Goal: Transaction & Acquisition: Purchase product/service

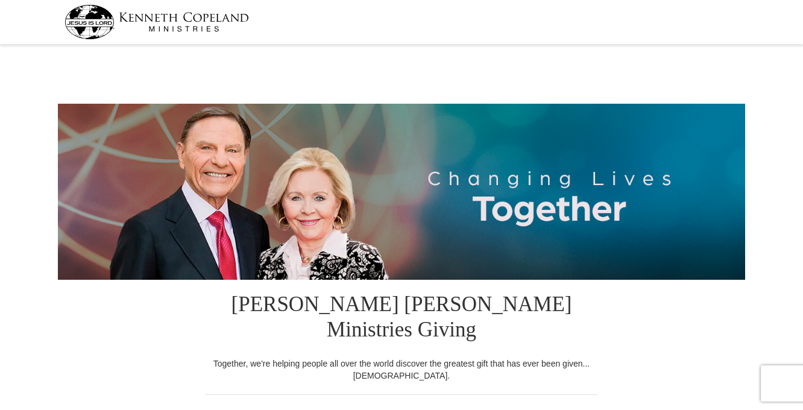
select select "GA"
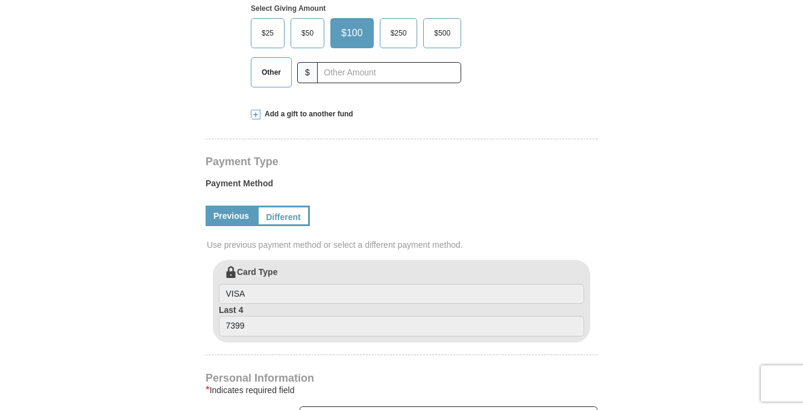
scroll to position [480, 0]
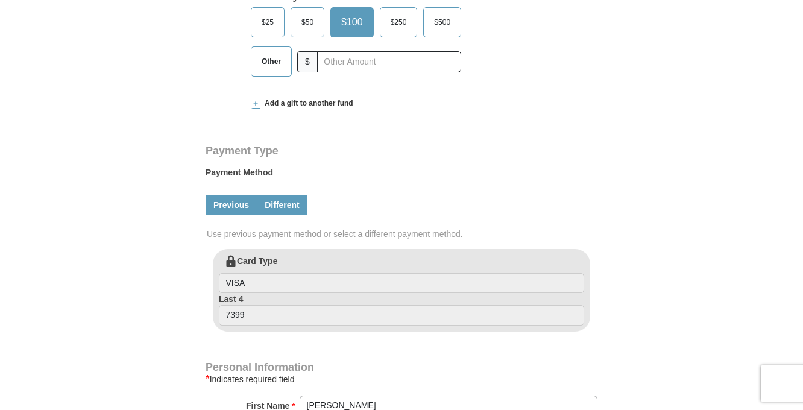
click at [287, 195] on link "Different" at bounding box center [282, 205] width 51 height 20
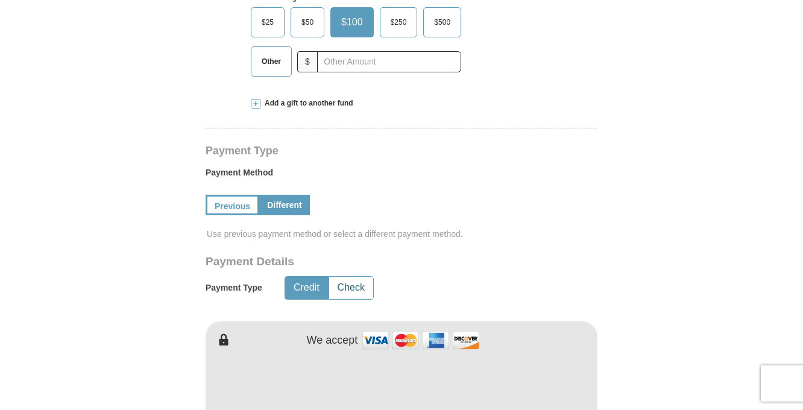
click at [351, 277] on button "Check" at bounding box center [351, 288] width 44 height 22
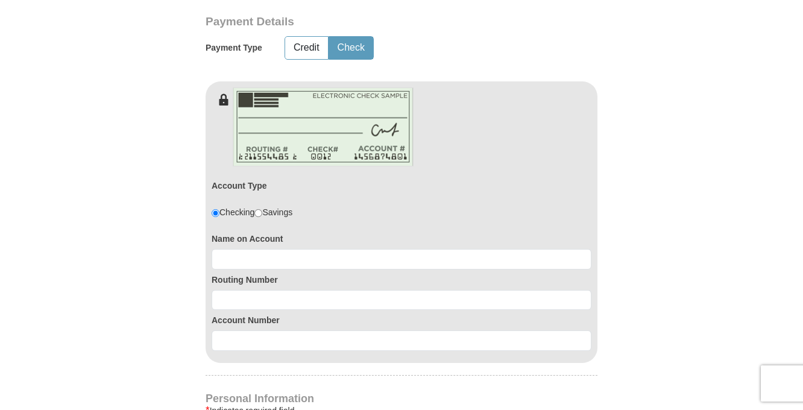
scroll to position [723, 0]
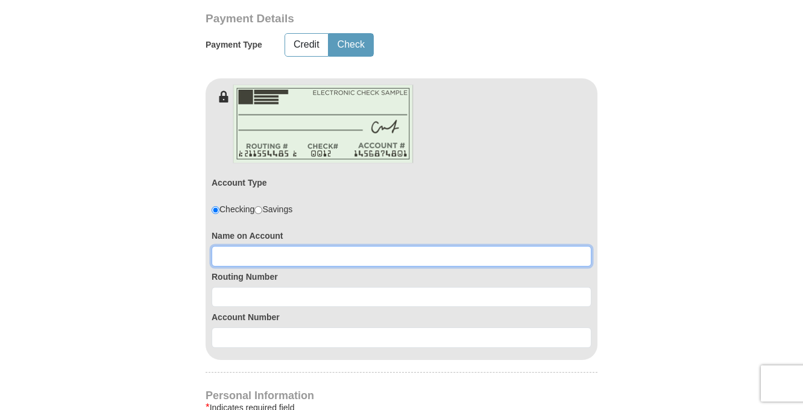
click at [240, 246] on input at bounding box center [402, 256] width 380 height 20
type input "Deborah Walsh"
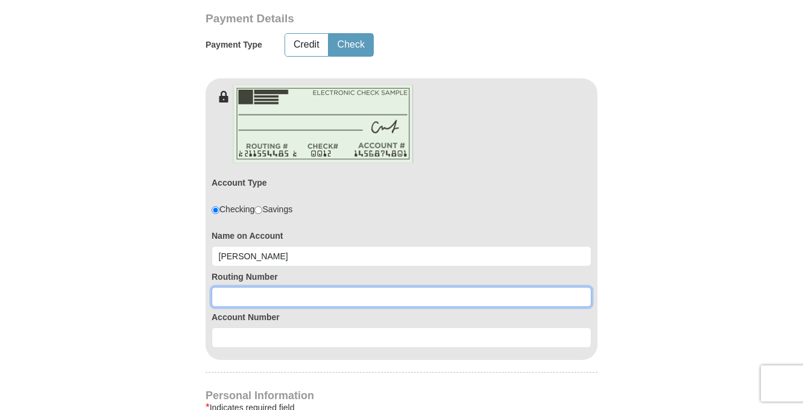
click at [239, 287] on input at bounding box center [402, 297] width 380 height 20
type input "256074974"
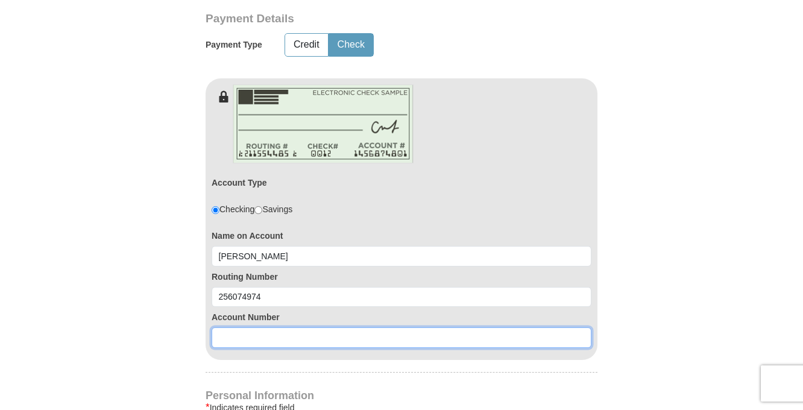
click at [226, 327] on input at bounding box center [402, 337] width 380 height 20
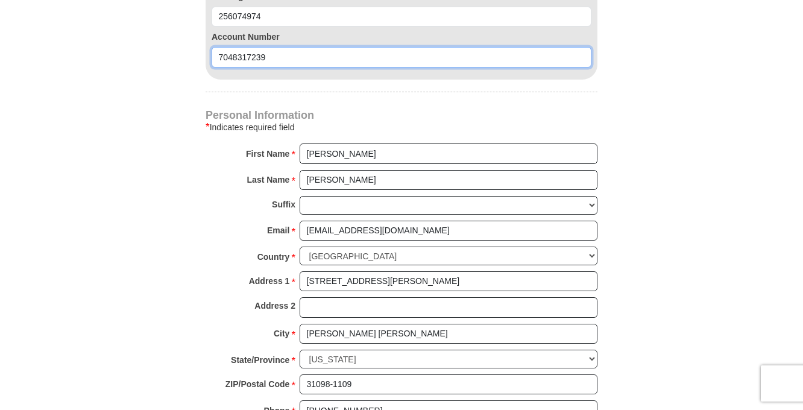
scroll to position [1004, 0]
type input "7048317239"
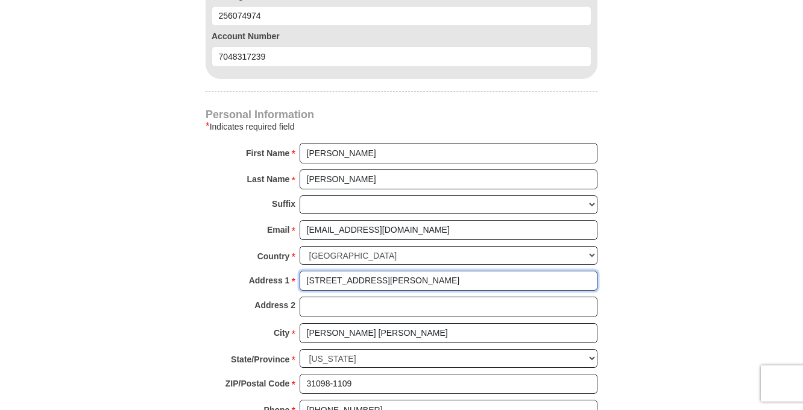
click at [381, 271] on input "706 Randolph Ave" at bounding box center [449, 281] width 298 height 20
type input "7"
type input "69 Athenia Drive"
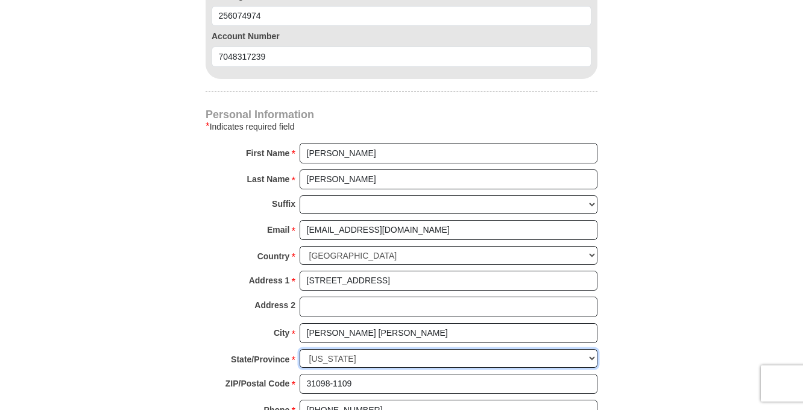
select select "FL"
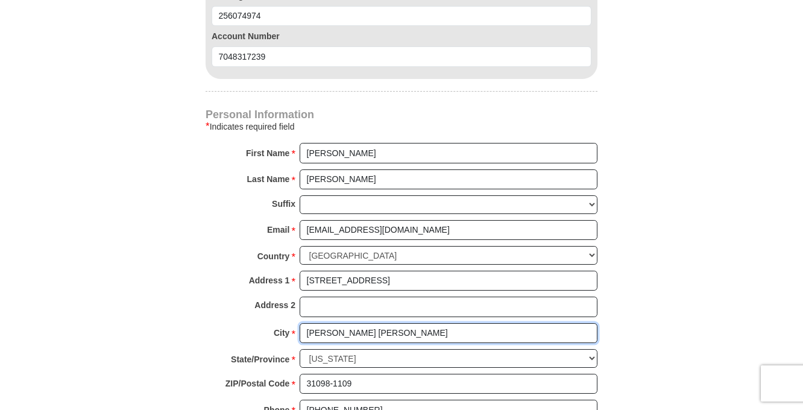
click at [363, 323] on input "Warner Robins" at bounding box center [449, 333] width 298 height 20
type input "W"
type input "Homosassa"
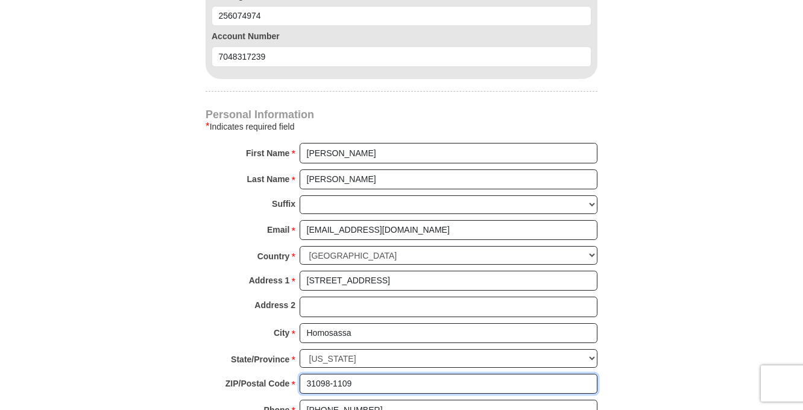
click at [355, 374] on input "31098-1109" at bounding box center [449, 384] width 298 height 20
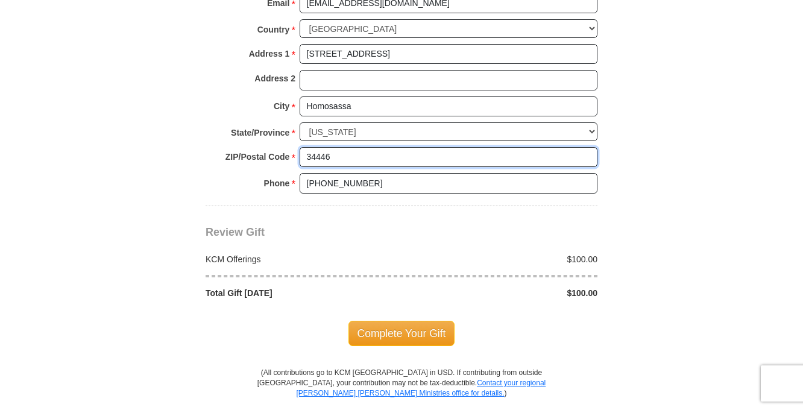
scroll to position [1231, 0]
type input "34446"
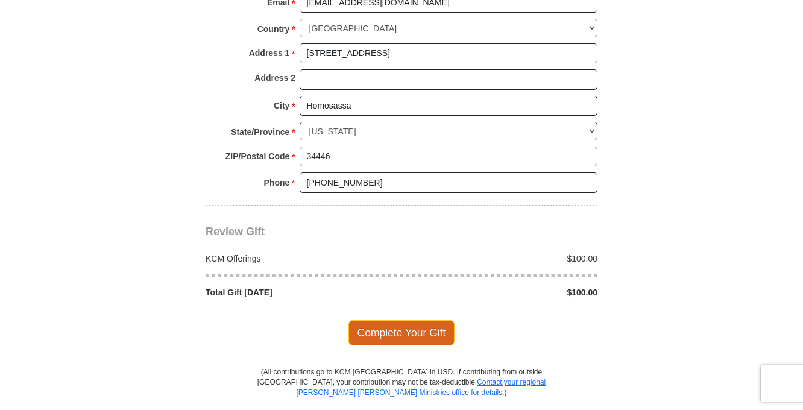
click at [403, 320] on span "Complete Your Gift" at bounding box center [401, 332] width 107 height 25
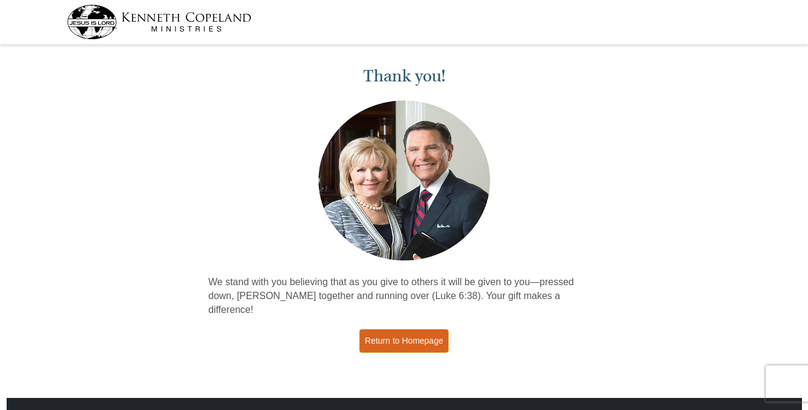
click at [410, 329] on link "Return to Homepage" at bounding box center [403, 341] width 89 height 24
